Goal: Information Seeking & Learning: Learn about a topic

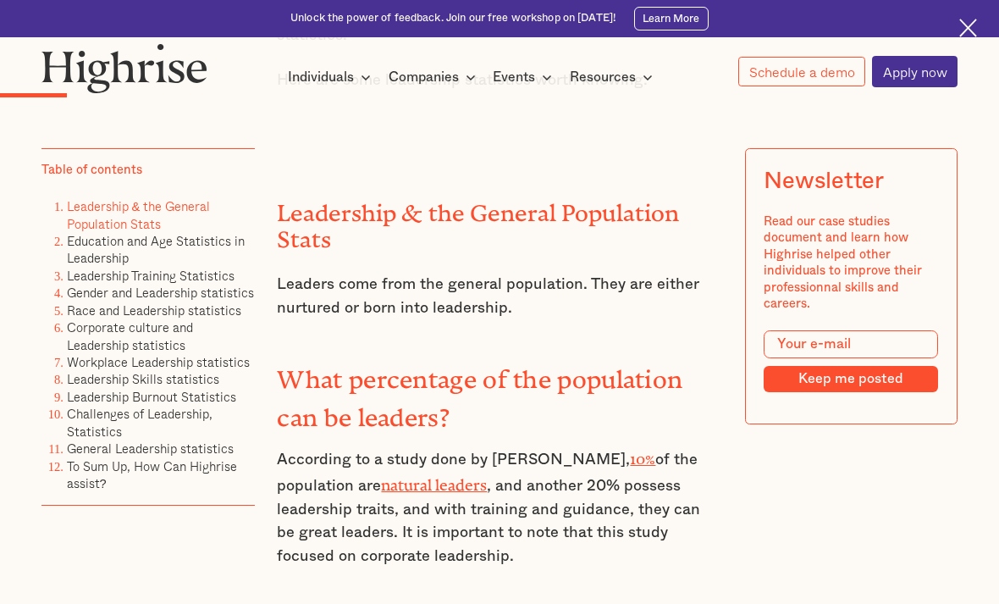
scroll to position [1750, 0]
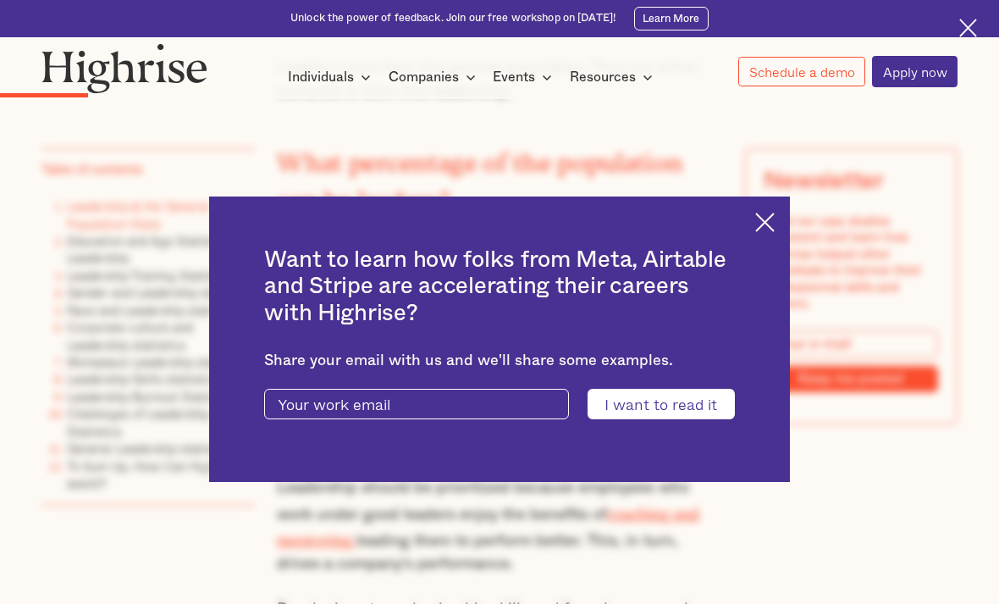
click at [767, 232] on img at bounding box center [764, 221] width 19 height 19
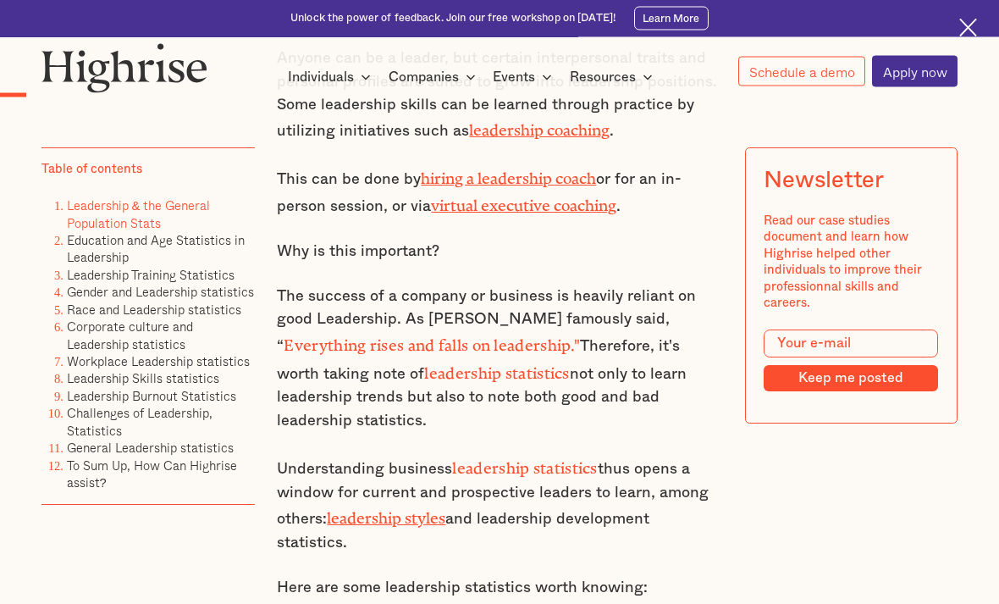
scroll to position [913, 0]
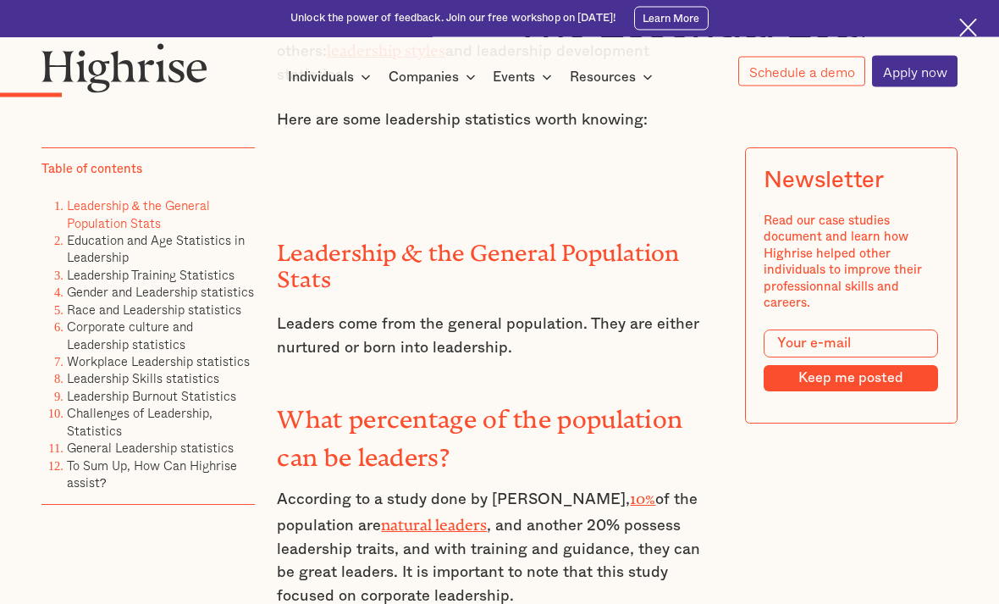
scroll to position [1504, 0]
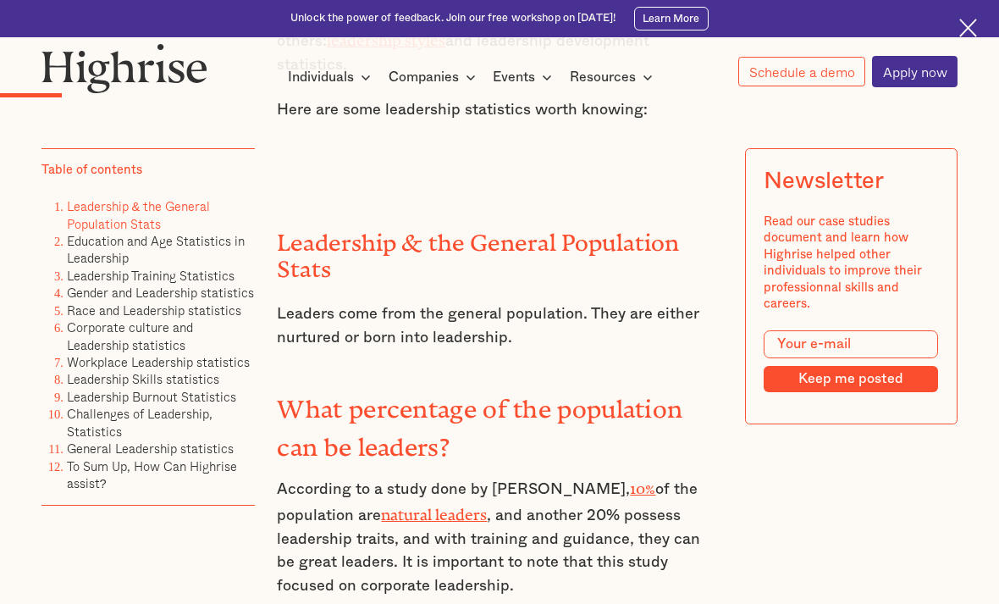
click at [880, 2] on div "Unlock the power of feedback. Join our free workshop on October 15th! Learn More" at bounding box center [499, 18] width 999 height 37
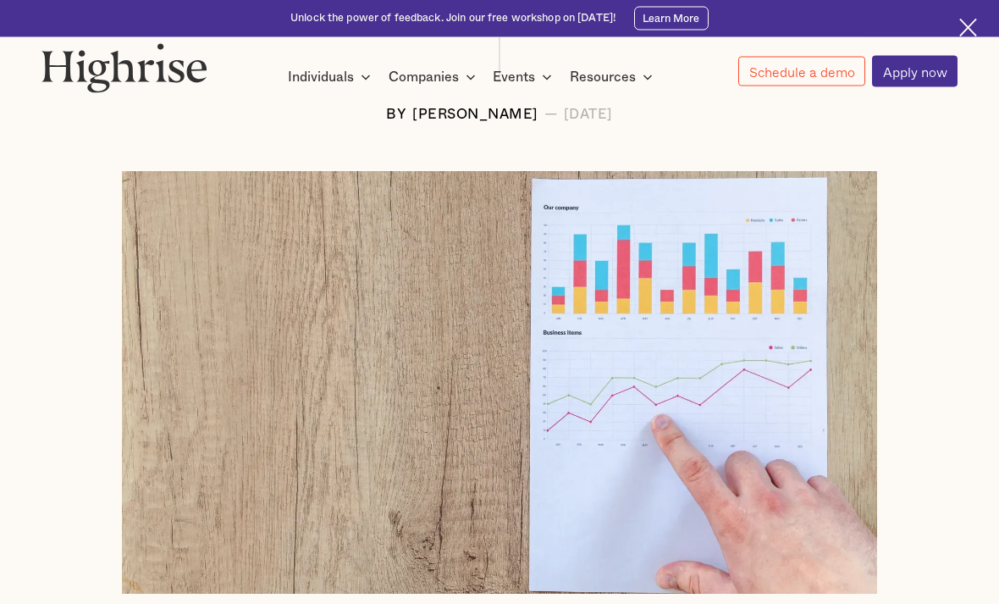
scroll to position [0, 0]
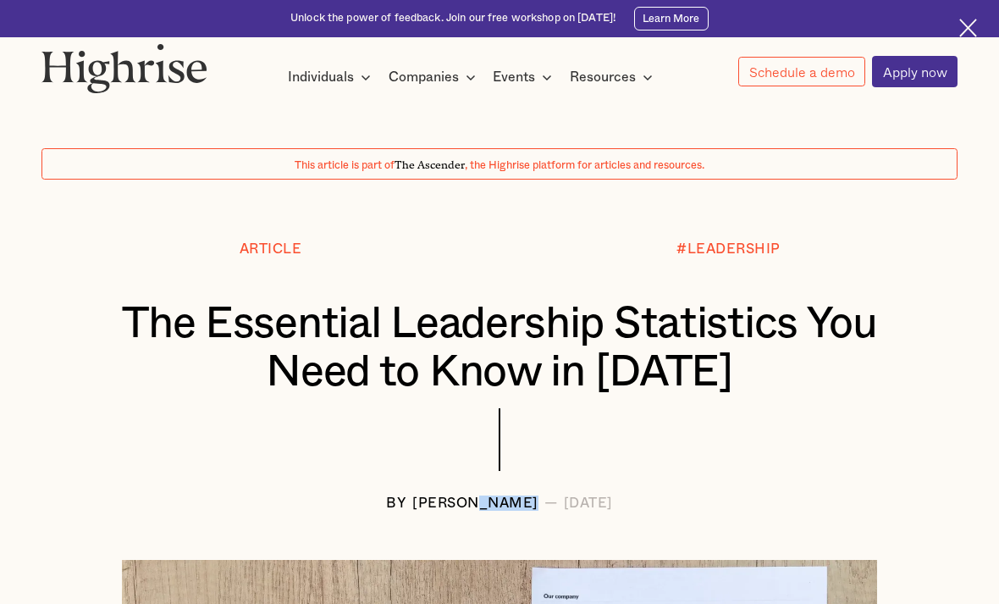
copy div "Langat"
click at [775, 201] on div at bounding box center [499, 210] width 999 height 62
click at [339, 500] on div "BY Andrew Langat — January 7, 2023" at bounding box center [498, 502] width 915 height 15
drag, startPoint x: 349, startPoint y: 502, endPoint x: 509, endPoint y: 505, distance: 160.0
click at [509, 505] on div "BY Andrew Langat — January 7, 2023" at bounding box center [498, 502] width 915 height 15
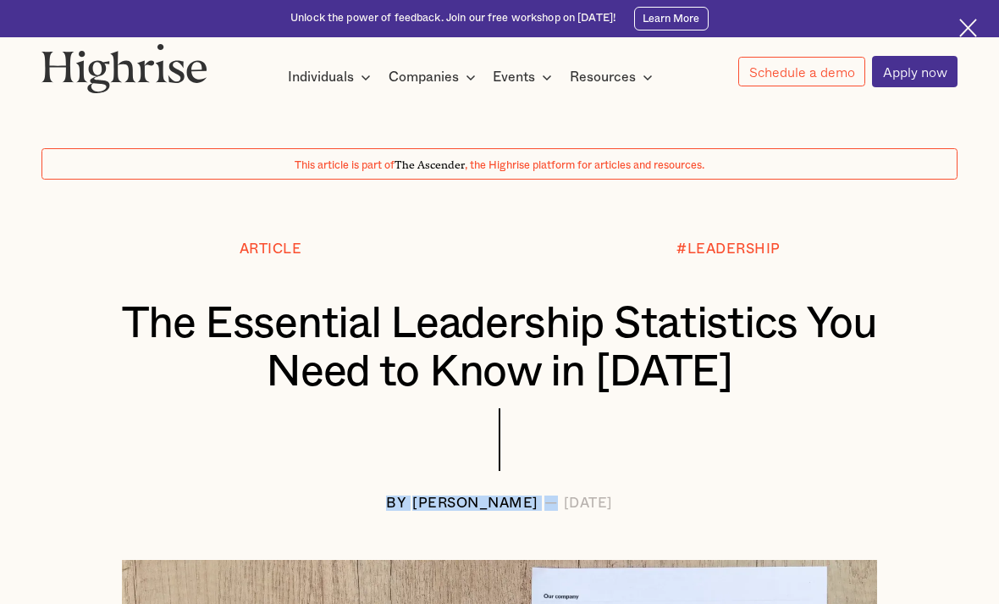
click at [412, 505] on div "[PERSON_NAME]" at bounding box center [475, 502] width 126 height 15
drag, startPoint x: 378, startPoint y: 494, endPoint x: 505, endPoint y: 504, distance: 128.2
click at [505, 504] on div "BY Andrew Langat — January 7, 2023" at bounding box center [498, 502] width 915 height 15
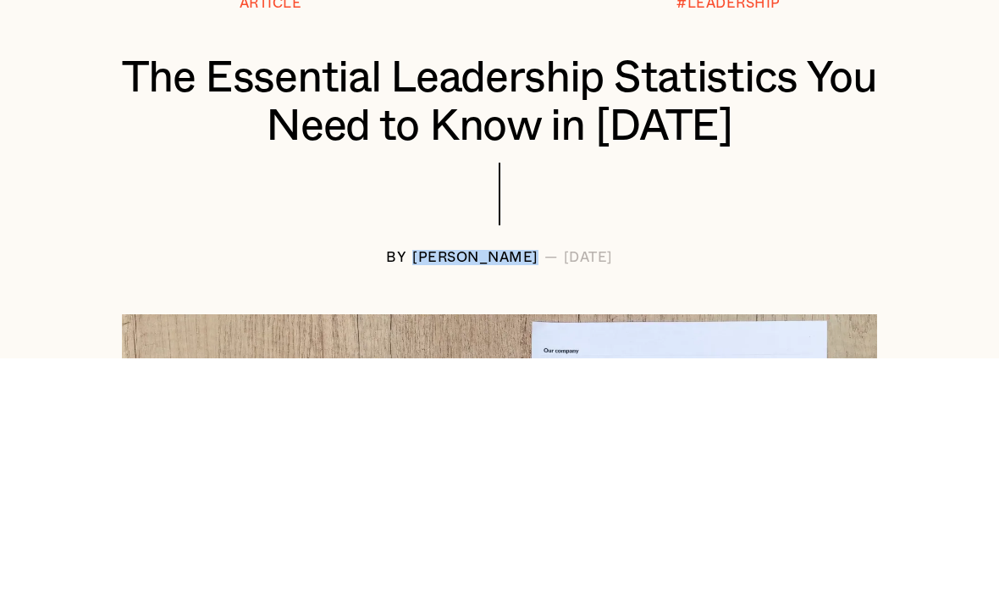
scroll to position [273, 0]
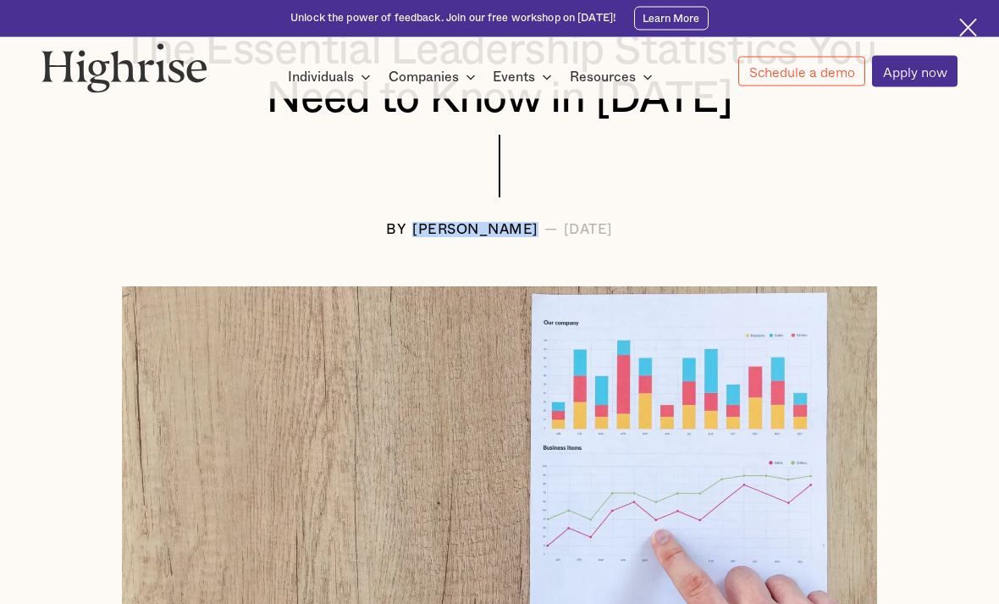
copy div "[PERSON_NAME]"
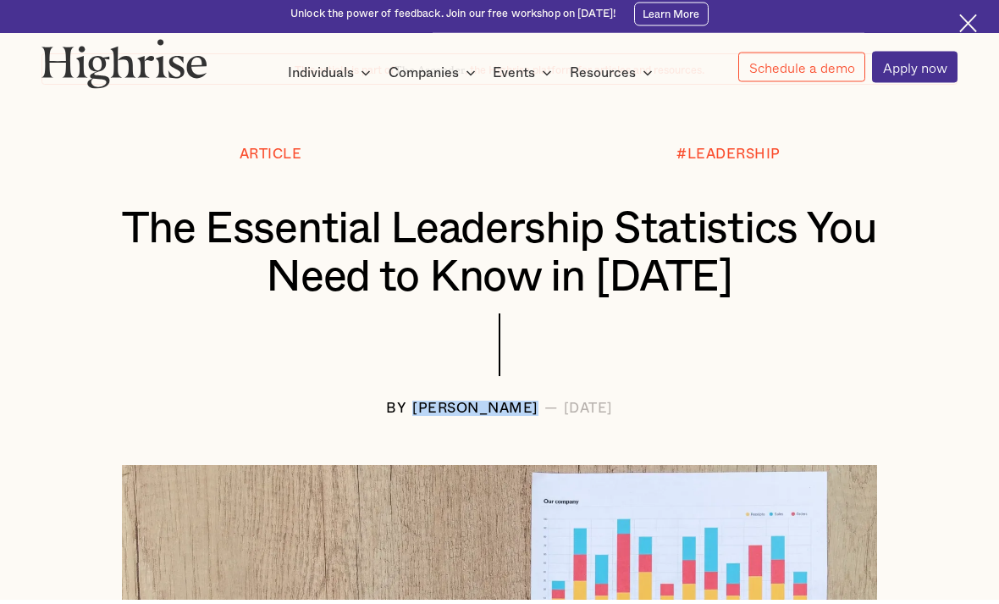
scroll to position [96, 0]
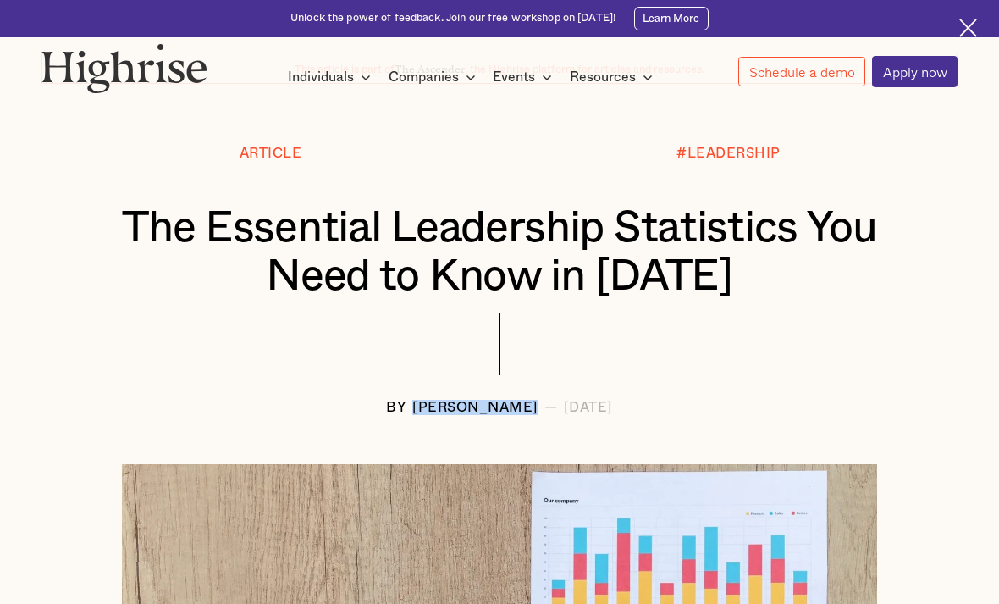
click at [362, 342] on div at bounding box center [498, 355] width 915 height 86
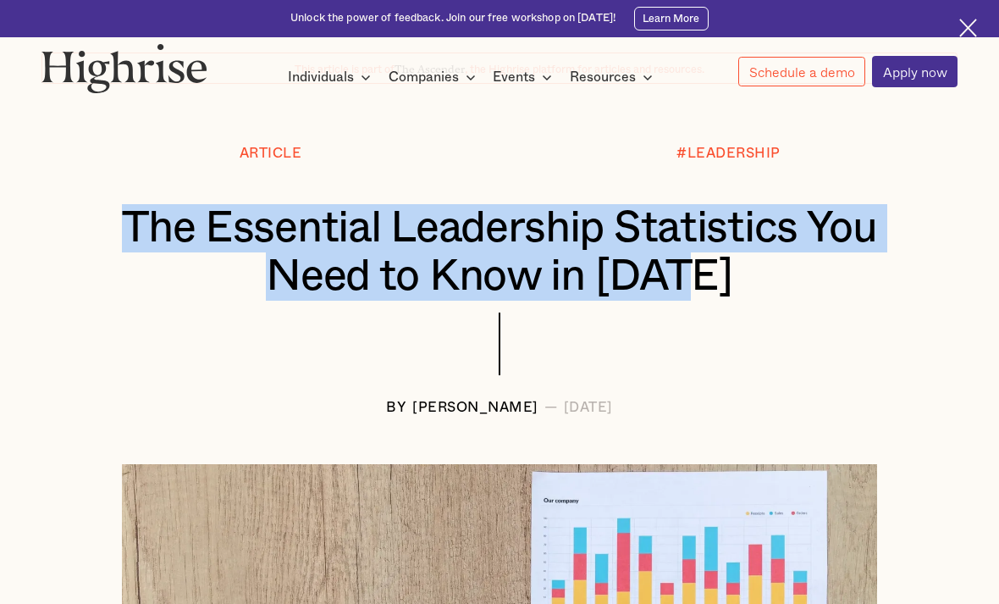
copy h1 "The Essential Leadership Statistics You Need to Know in [DATE]"
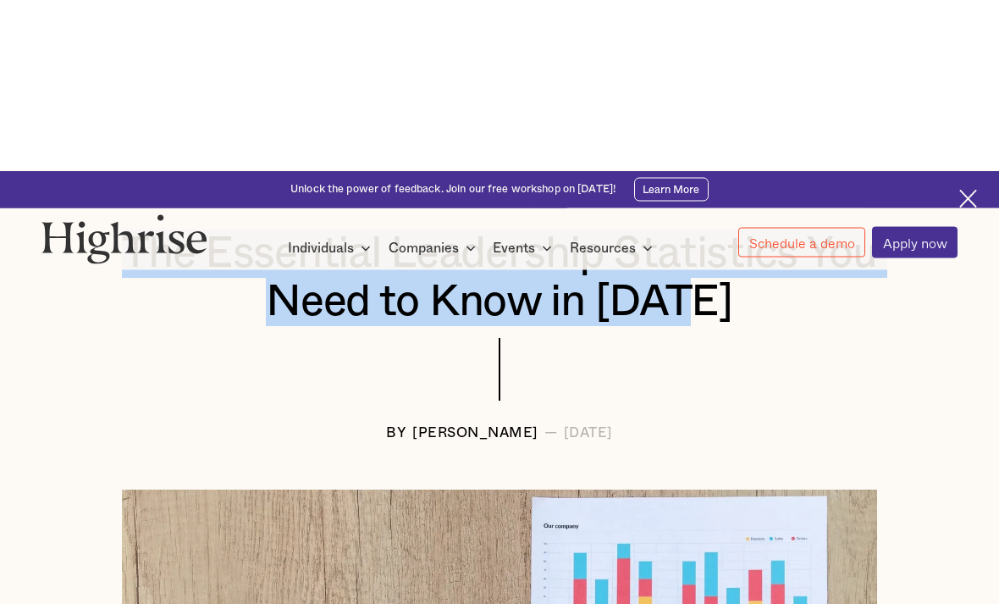
scroll to position [0, 0]
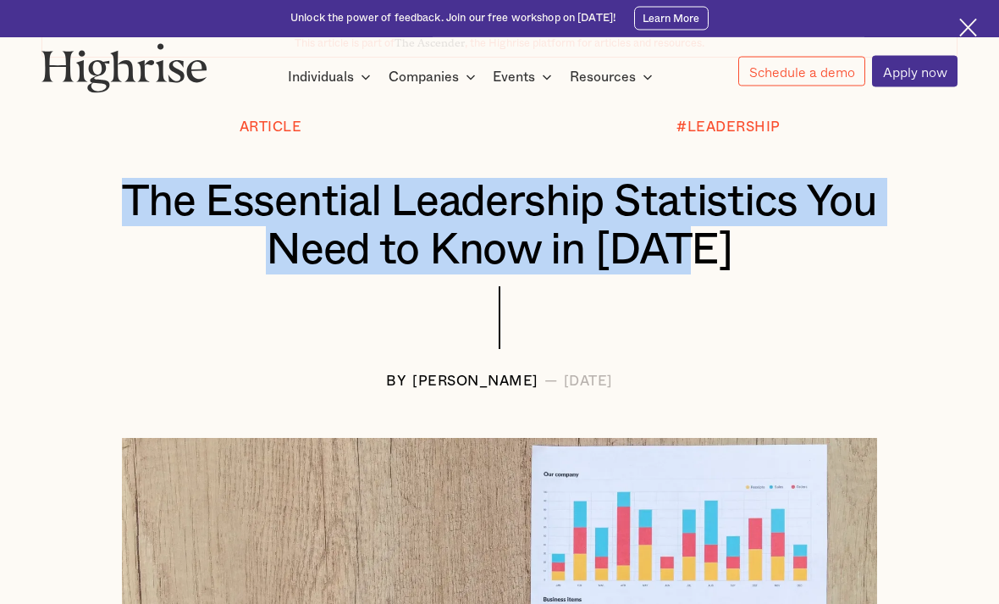
click at [866, 345] on div at bounding box center [498, 330] width 915 height 86
